Goal: Task Accomplishment & Management: Use online tool/utility

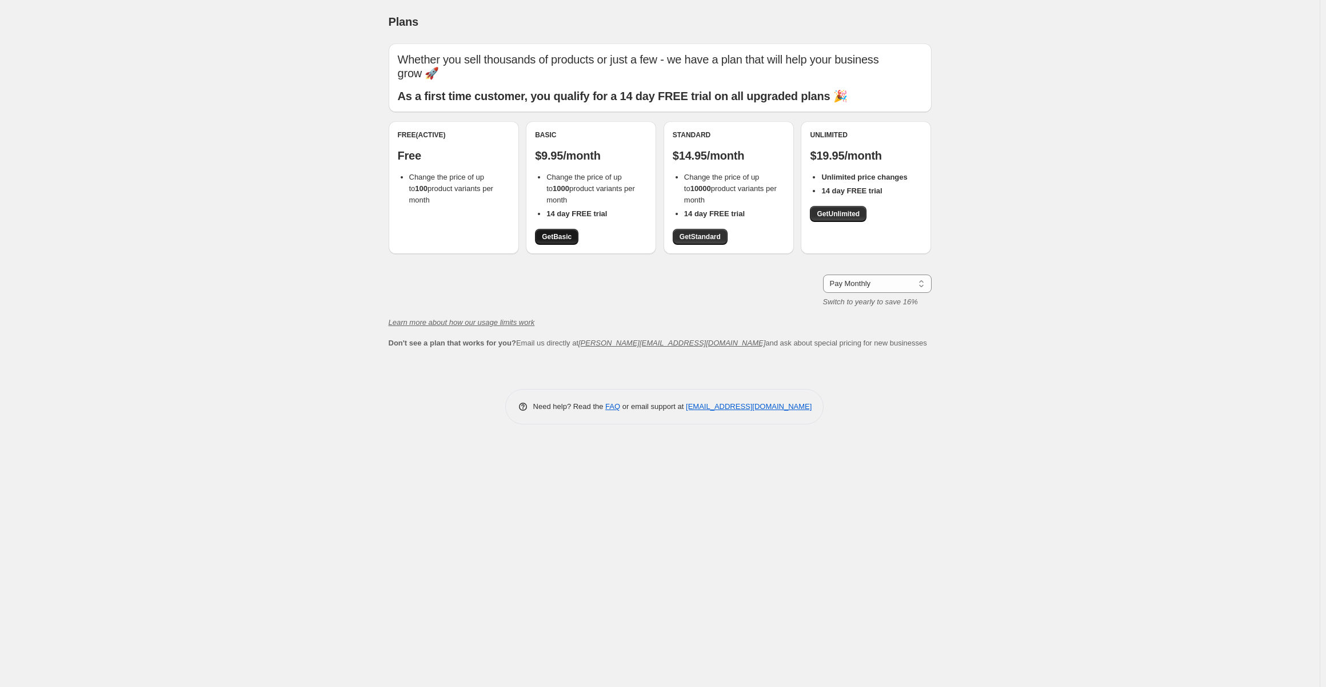
click at [557, 237] on span "Get Basic" at bounding box center [557, 236] width 30 height 9
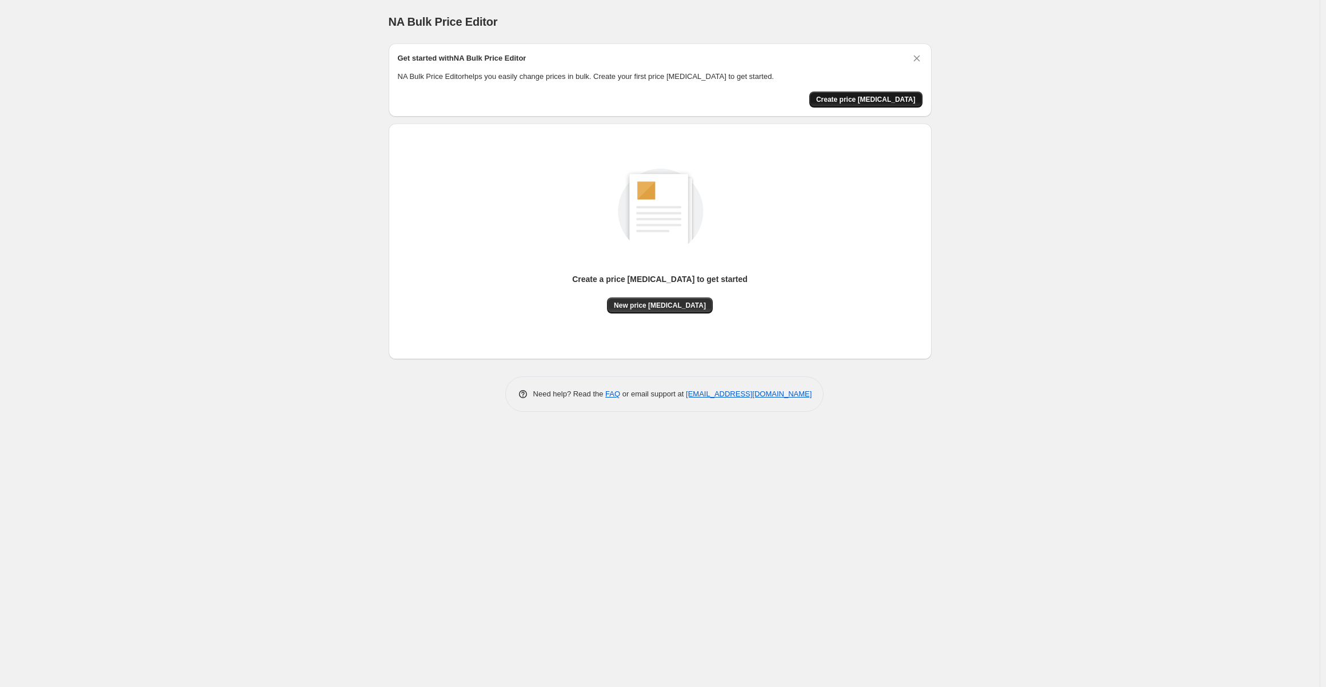
click at [881, 102] on span "Create price [MEDICAL_DATA]" at bounding box center [865, 99] width 99 height 9
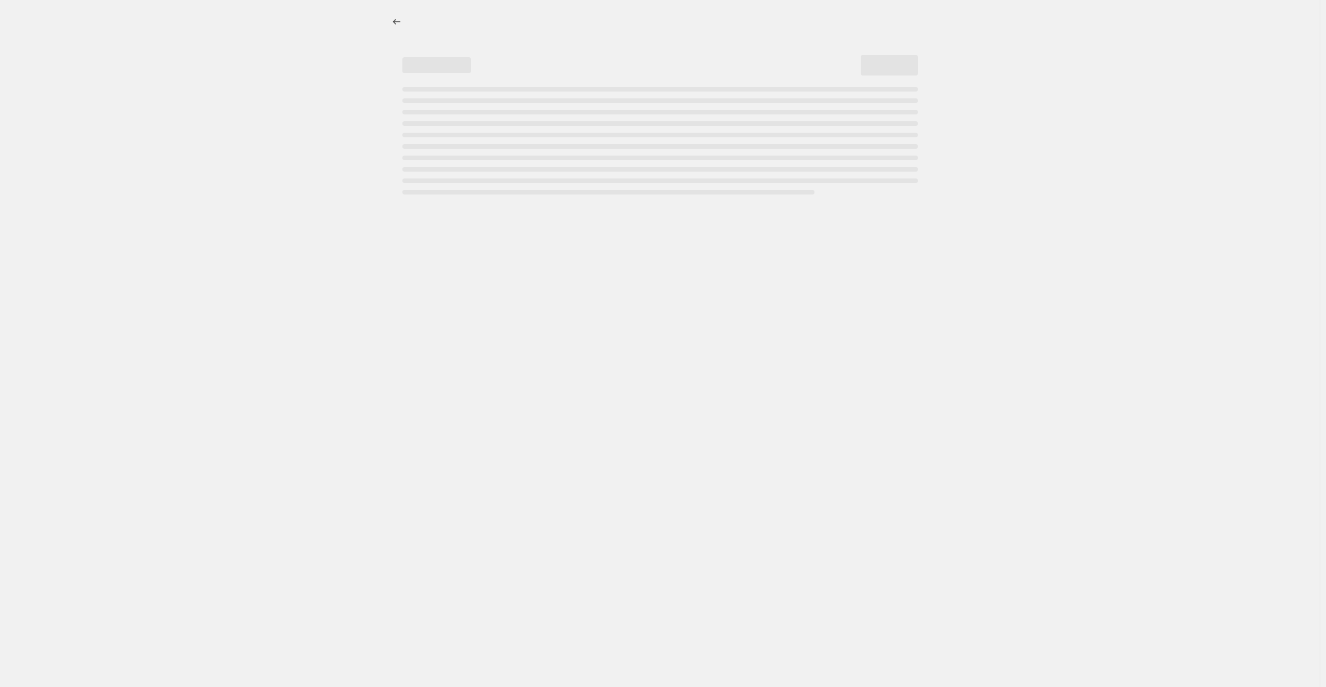
select select "percentage"
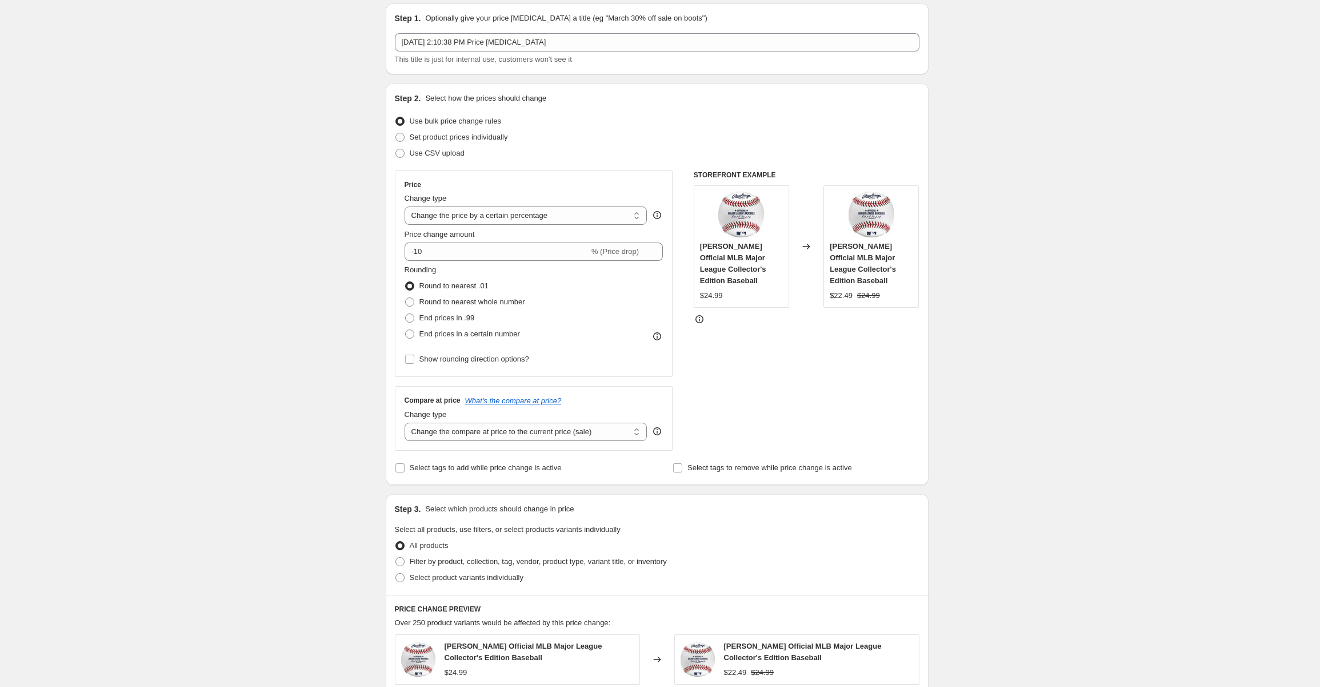
scroll to position [57, 0]
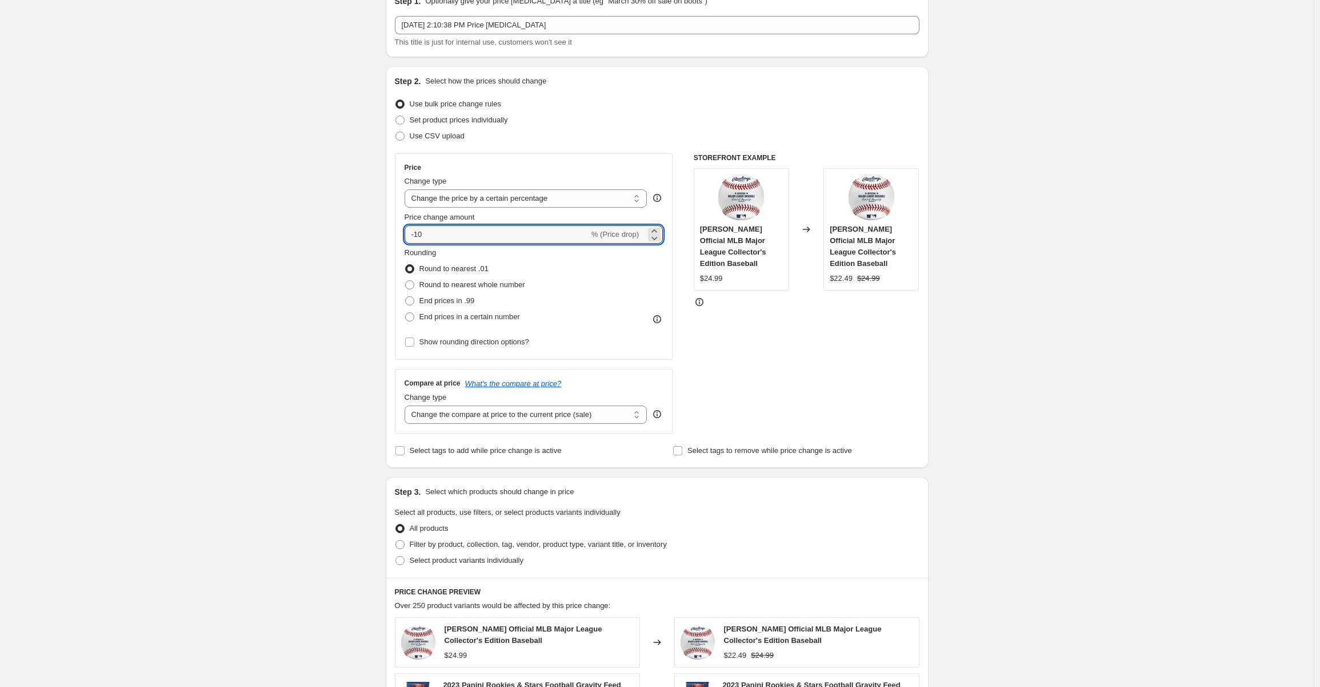
drag, startPoint x: 438, startPoint y: 234, endPoint x: 402, endPoint y: 234, distance: 36.0
click at [402, 234] on div "Price Change type Change the price to a certain amount Change the price by a ce…" at bounding box center [534, 256] width 278 height 206
type input "-85"
click at [306, 278] on div "Create new price change job. This page is ready Create new price change job Dra…" at bounding box center [657, 518] width 1314 height 1150
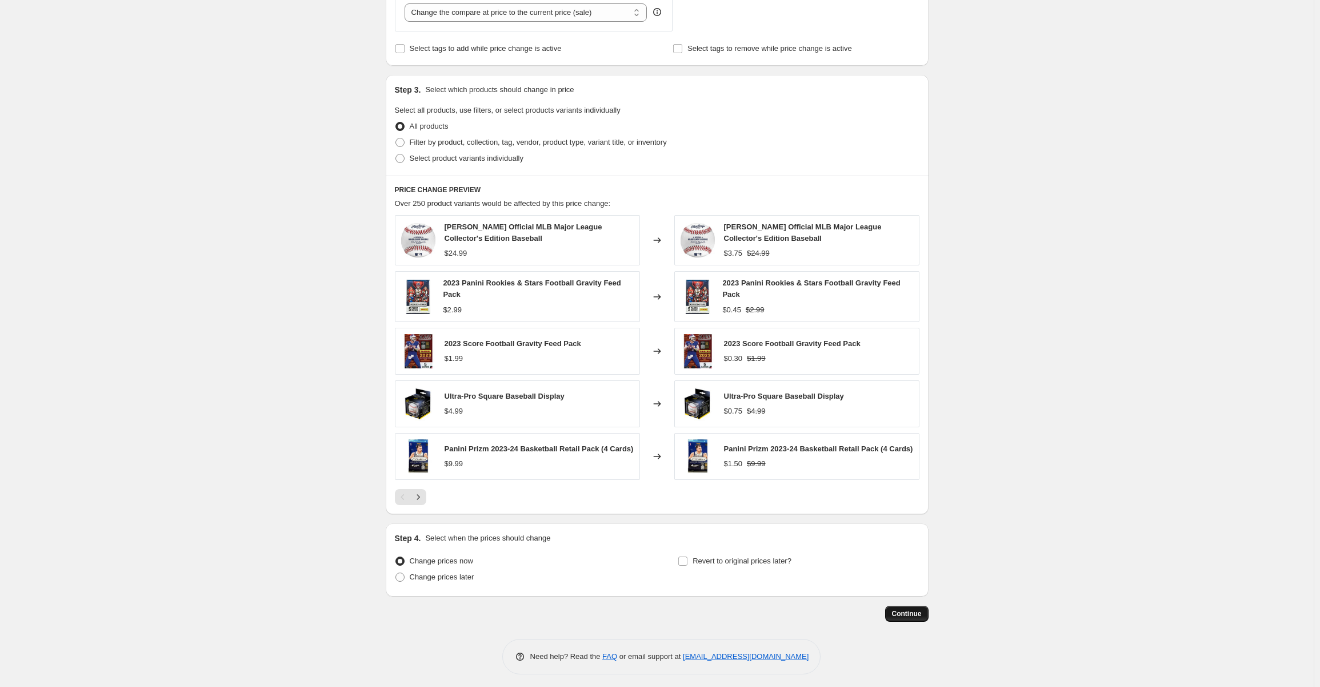
scroll to position [461, 0]
click at [922, 613] on span "Continue" at bounding box center [907, 611] width 30 height 9
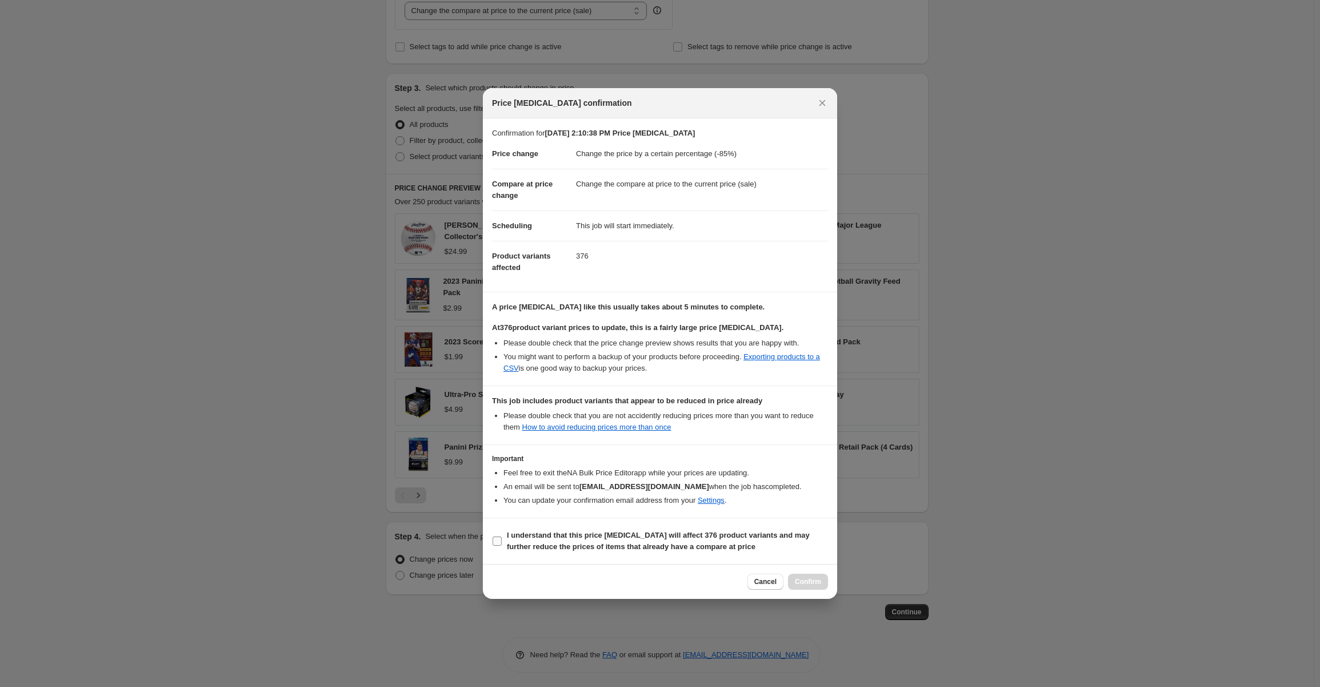
click at [496, 540] on input "I understand that this price change job will affect 376 product variants and ma…" at bounding box center [497, 540] width 9 height 9
checkbox input "true"
click at [817, 577] on span "Confirm" at bounding box center [808, 581] width 26 height 9
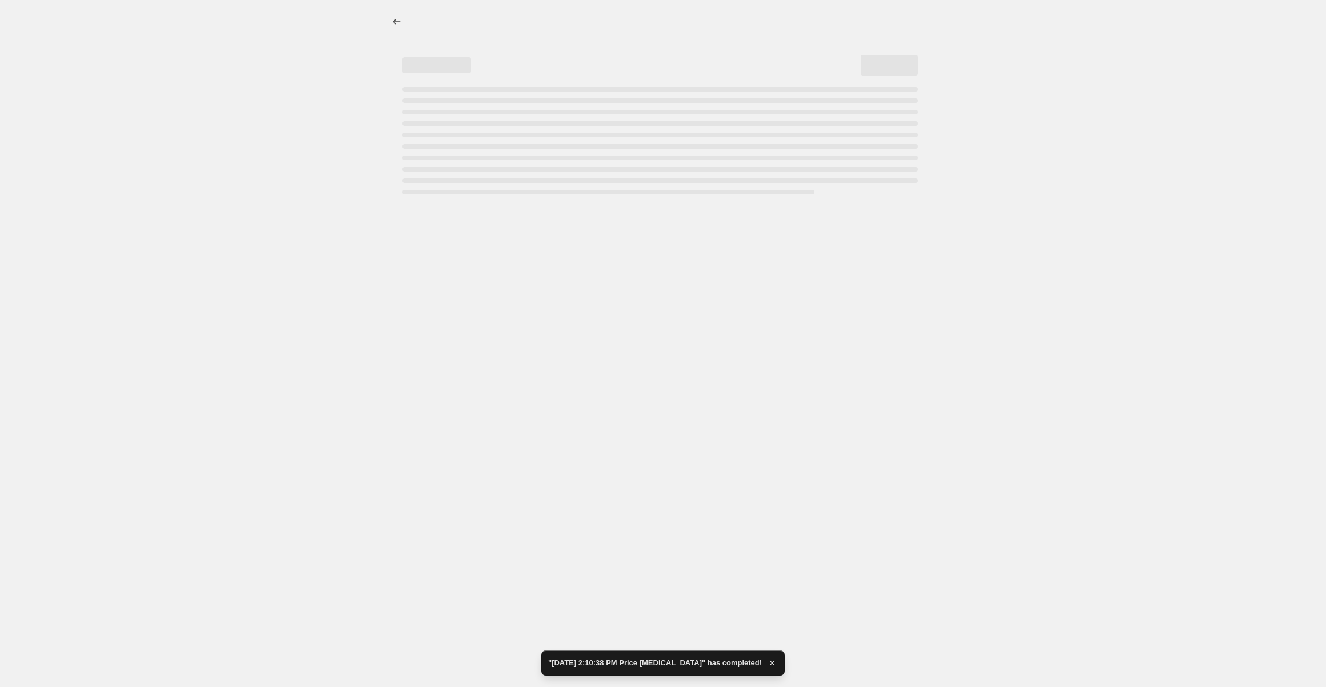
select select "percentage"
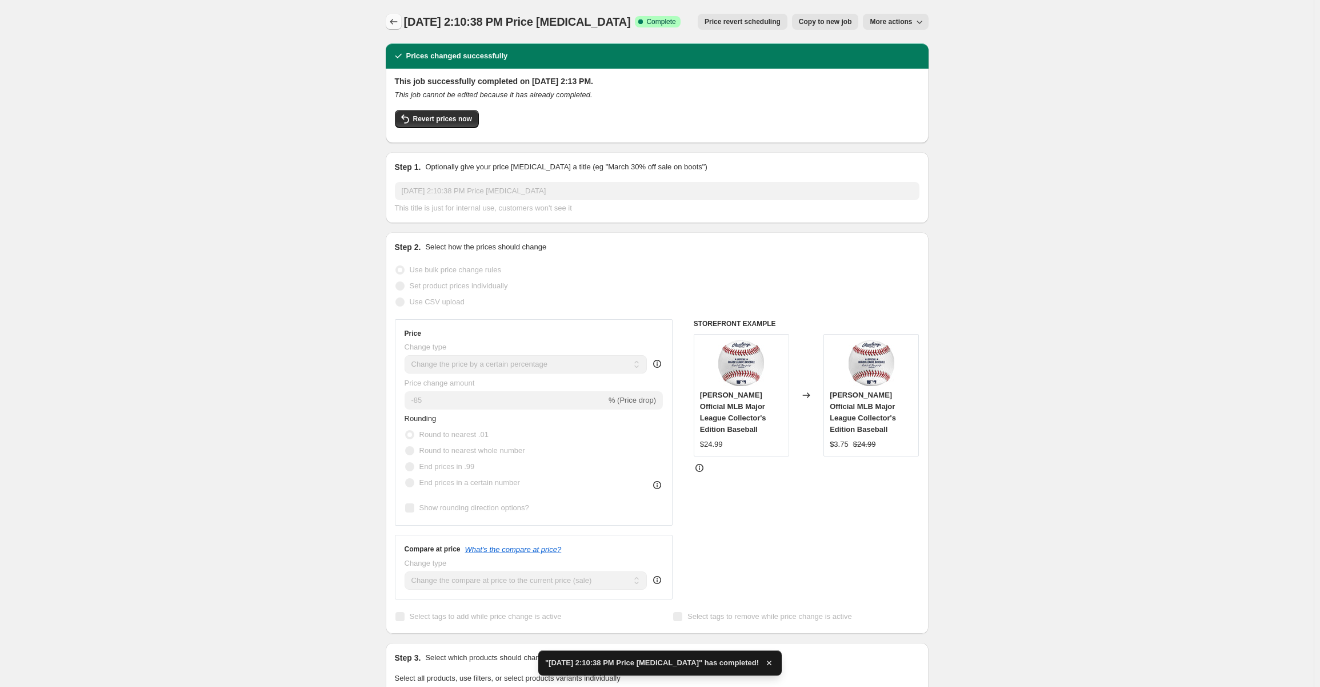
click at [395, 21] on icon "Price change jobs" at bounding box center [393, 21] width 11 height 11
